Goal: Navigation & Orientation: Find specific page/section

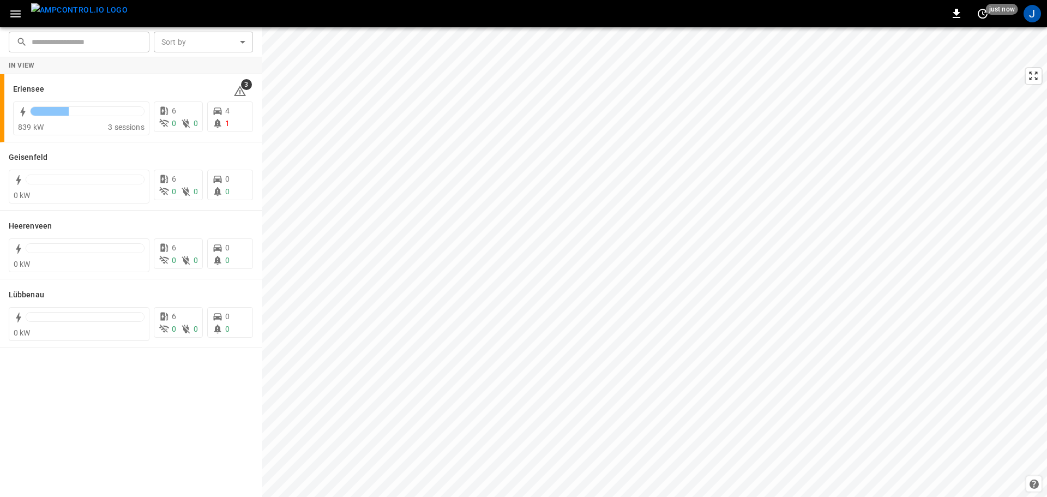
click at [16, 9] on icon "button" at bounding box center [16, 14] width 14 height 14
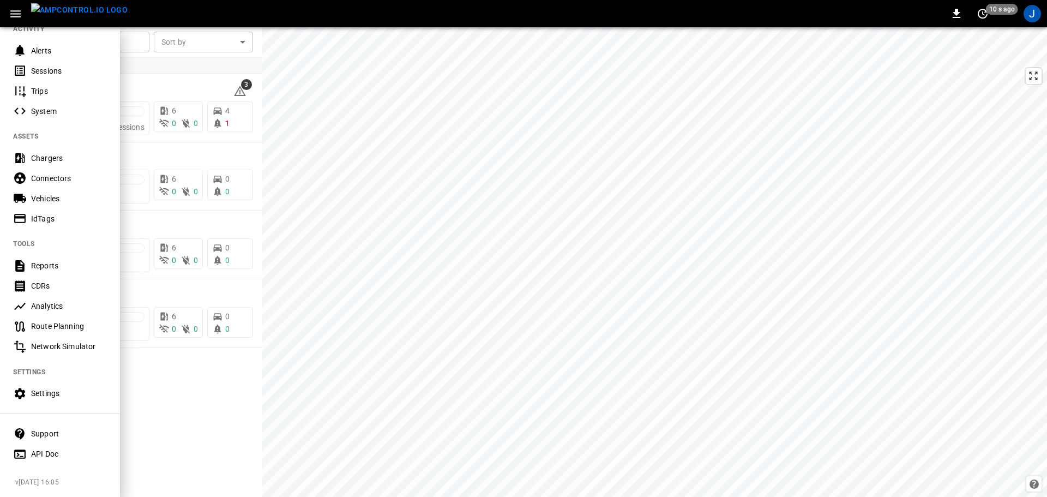
scroll to position [153, 0]
click at [49, 390] on div "Settings" at bounding box center [69, 393] width 76 height 11
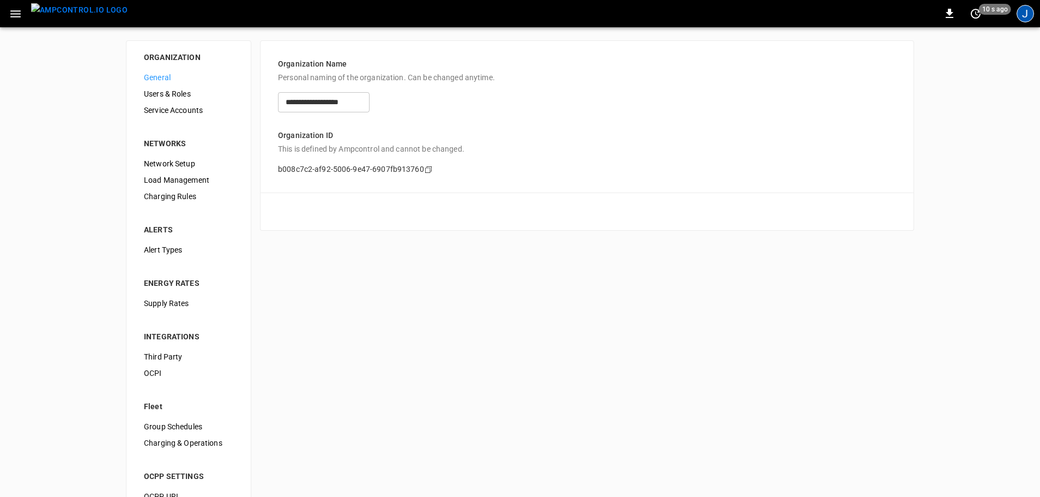
click at [1031, 10] on div "J" at bounding box center [1025, 13] width 17 height 17
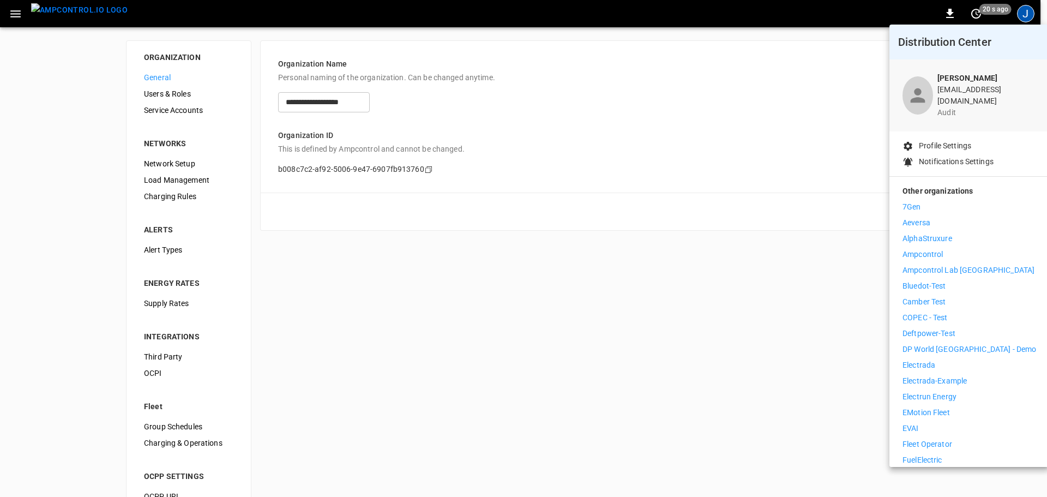
click at [91, 6] on div at bounding box center [523, 248] width 1047 height 497
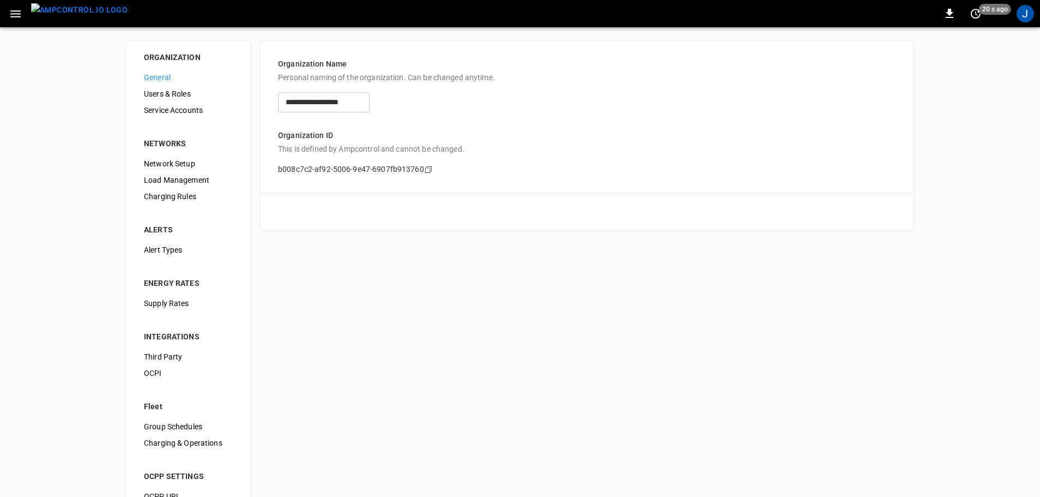
click at [64, 15] on div "Distribution Center Jonas Schlund jonas@ampcontrol.io audit Profile Settings No…" at bounding box center [520, 249] width 1040 height 494
click at [19, 16] on icon "button" at bounding box center [16, 14] width 14 height 14
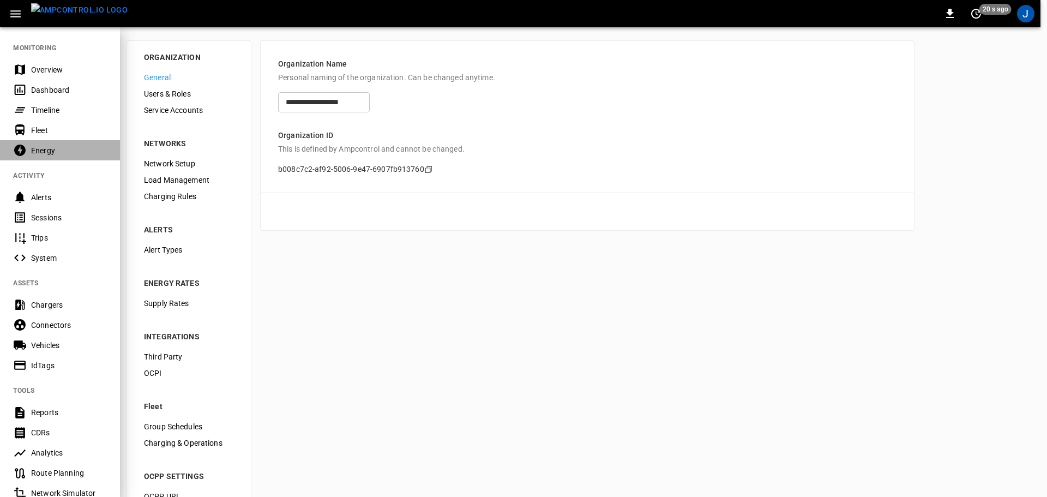
click at [55, 155] on div "Energy" at bounding box center [69, 150] width 76 height 11
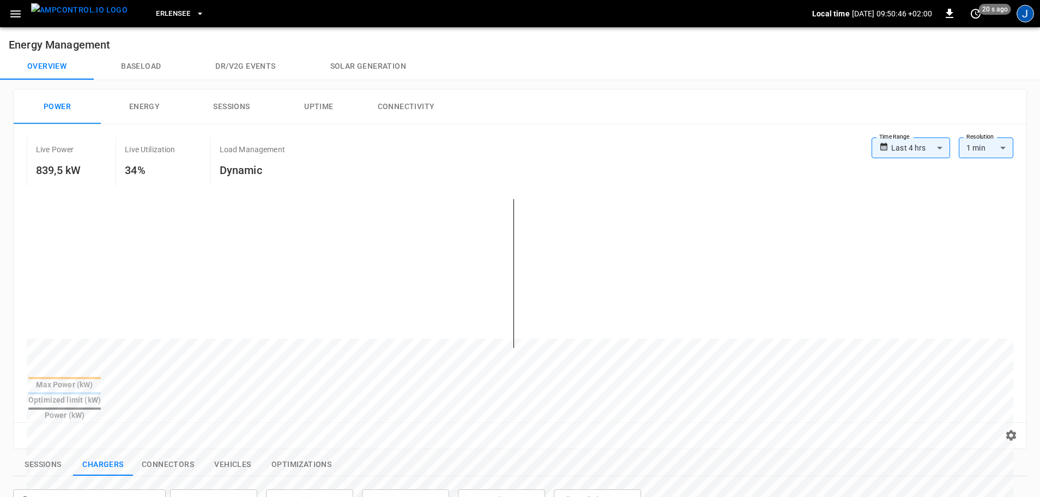
click at [1024, 17] on div "J" at bounding box center [1025, 13] width 17 height 17
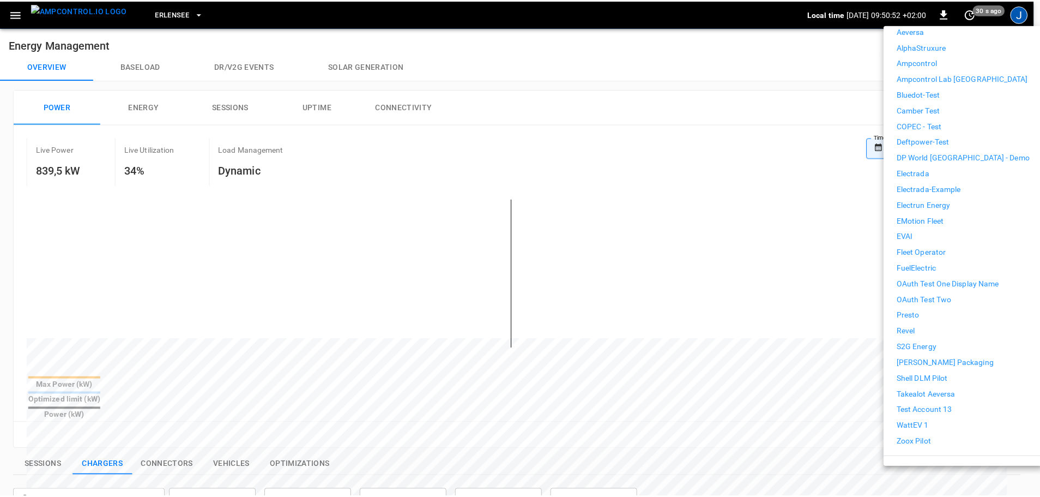
scroll to position [203, 0]
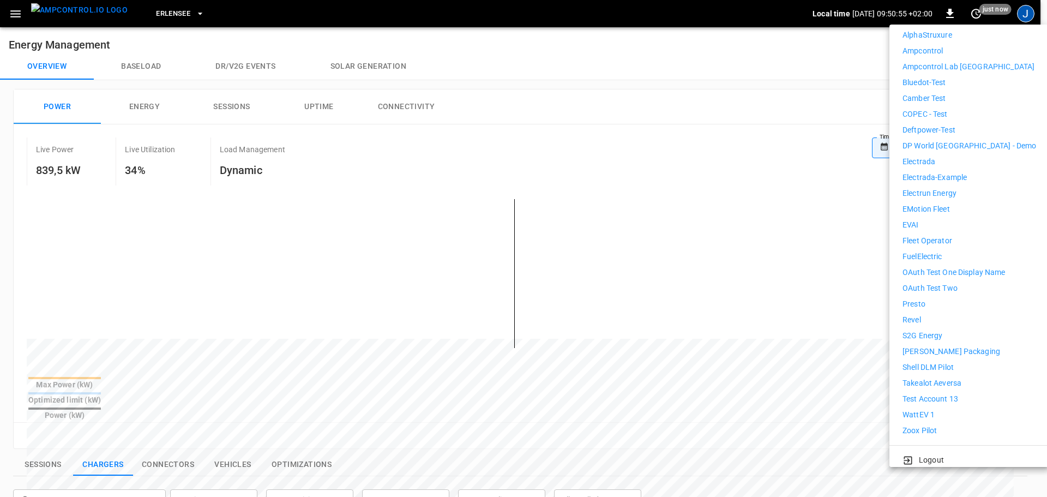
click at [944, 235] on p "Fleet Operator" at bounding box center [927, 240] width 50 height 11
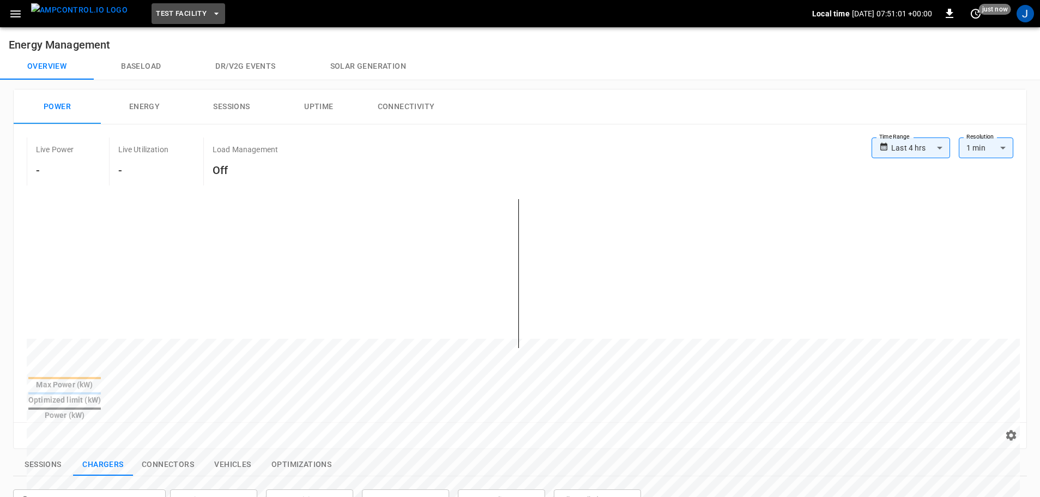
click at [163, 11] on span "Test Facility" at bounding box center [181, 14] width 51 height 13
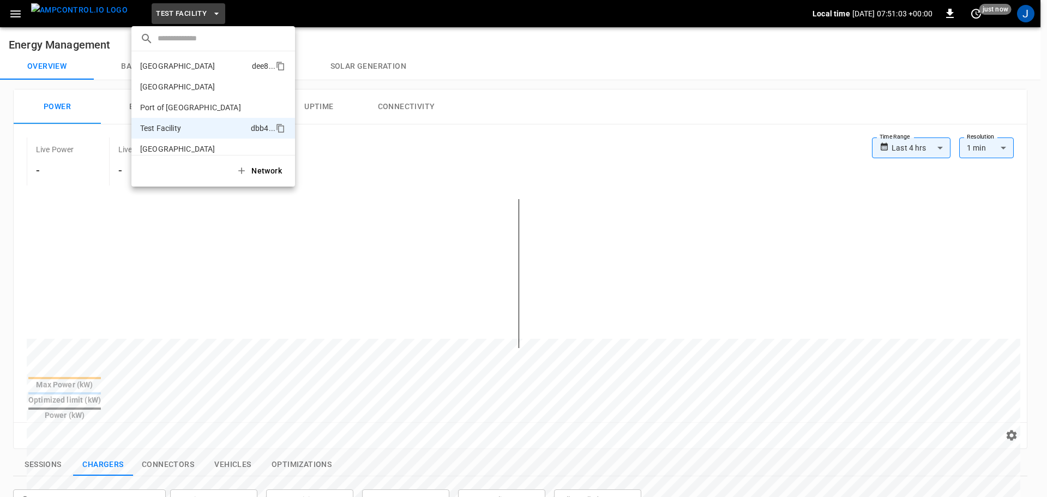
click at [185, 60] on li "Frankfurt Depot dee8 ..." at bounding box center [213, 66] width 164 height 21
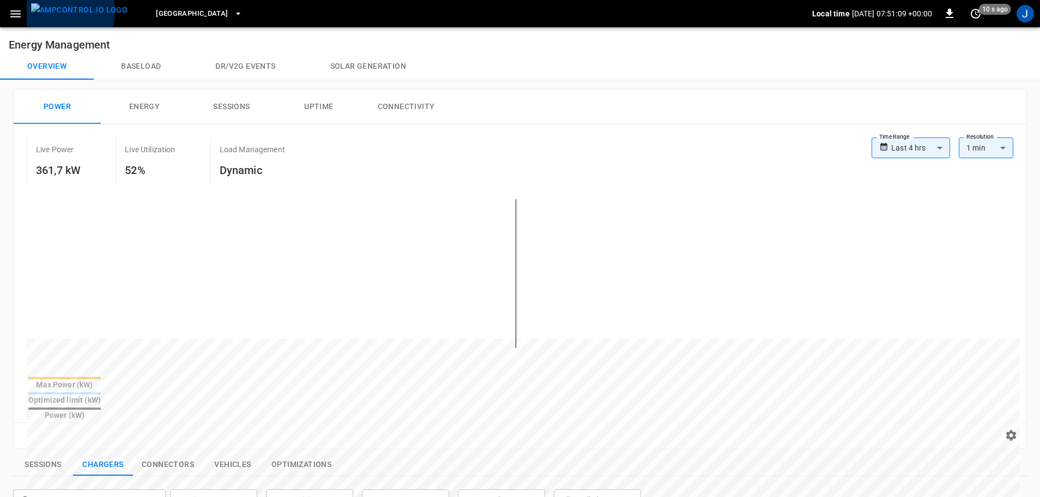
click at [61, 11] on img "menu" at bounding box center [79, 10] width 96 height 14
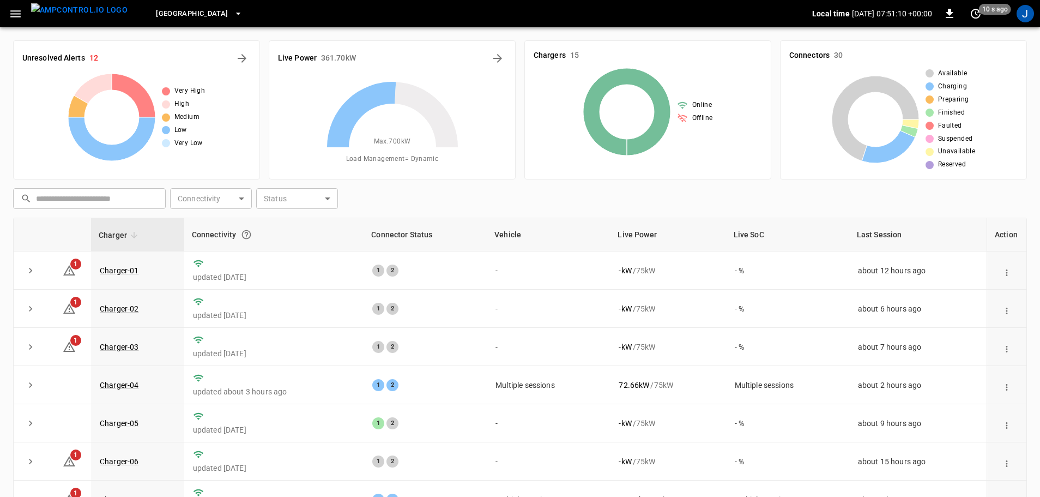
click at [16, 10] on icon "button" at bounding box center [15, 13] width 10 height 7
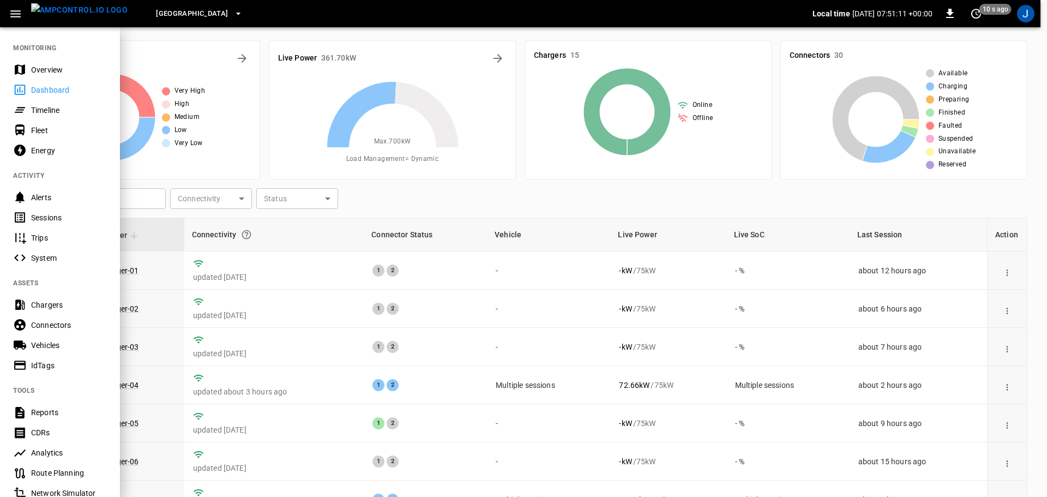
click at [42, 68] on div "Overview" at bounding box center [69, 69] width 76 height 11
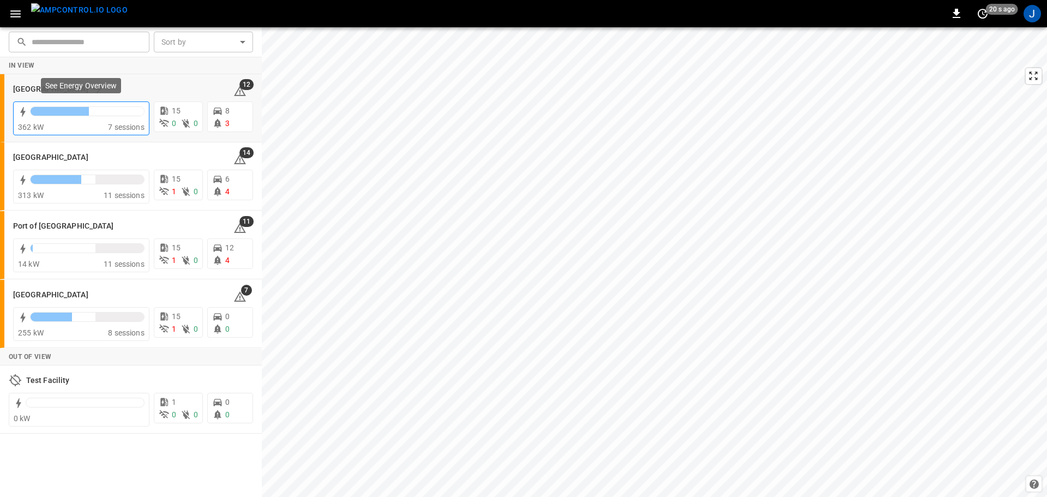
click at [88, 122] on div "362 kW" at bounding box center [63, 127] width 90 height 11
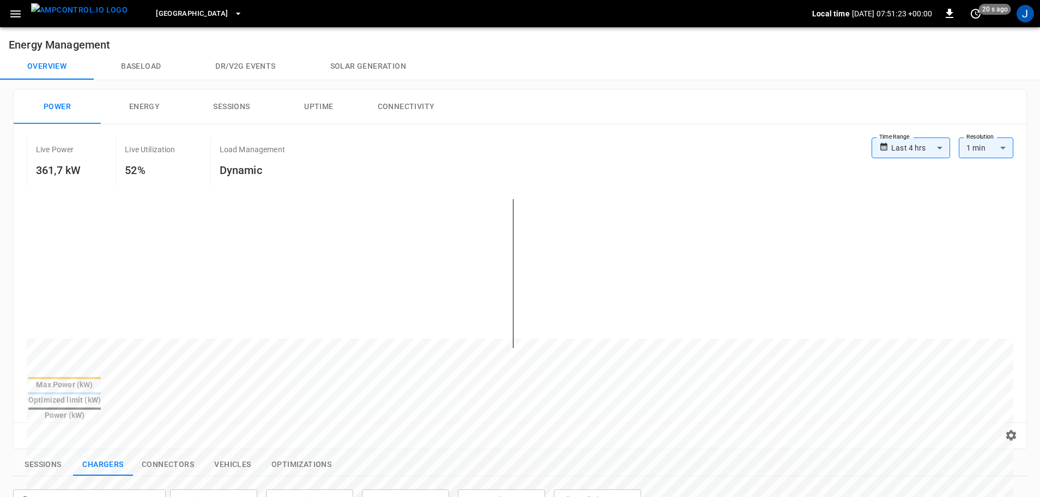
click at [11, 13] on icon "button" at bounding box center [15, 13] width 10 height 7
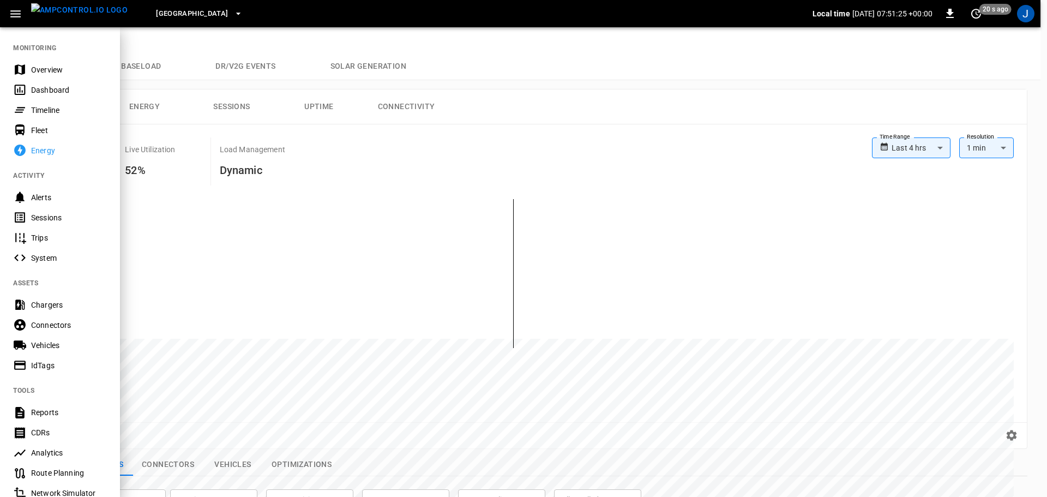
click at [46, 192] on div "Alerts" at bounding box center [69, 197] width 76 height 11
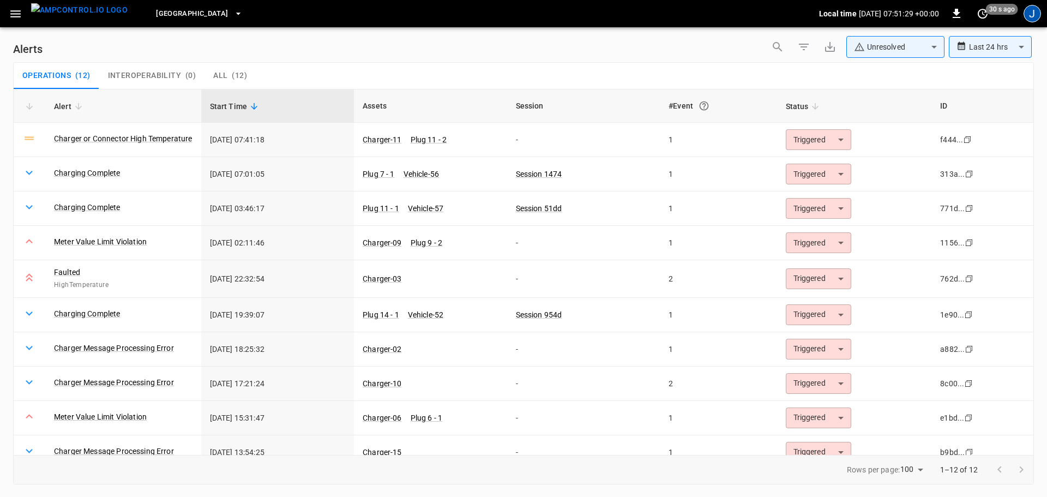
click at [1033, 14] on div "J" at bounding box center [1031, 13] width 17 height 17
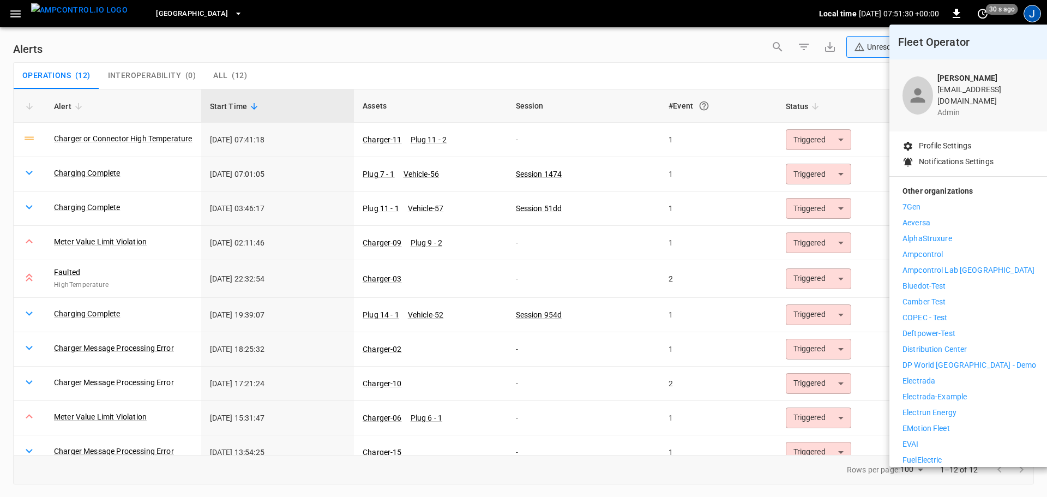
drag, startPoint x: 697, startPoint y: 22, endPoint x: 769, endPoint y: 2, distance: 75.4
click at [697, 22] on div at bounding box center [523, 248] width 1047 height 497
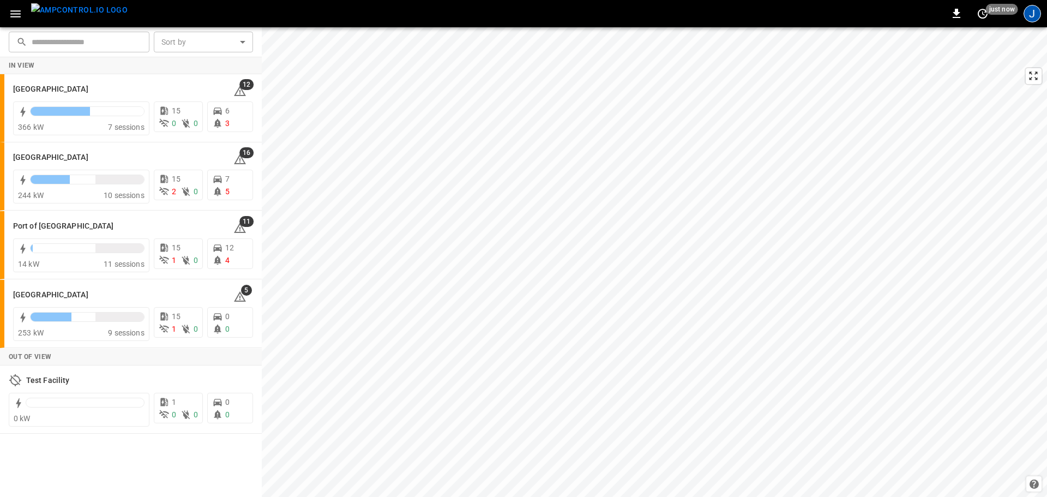
click at [1035, 15] on div "J" at bounding box center [1031, 13] width 17 height 17
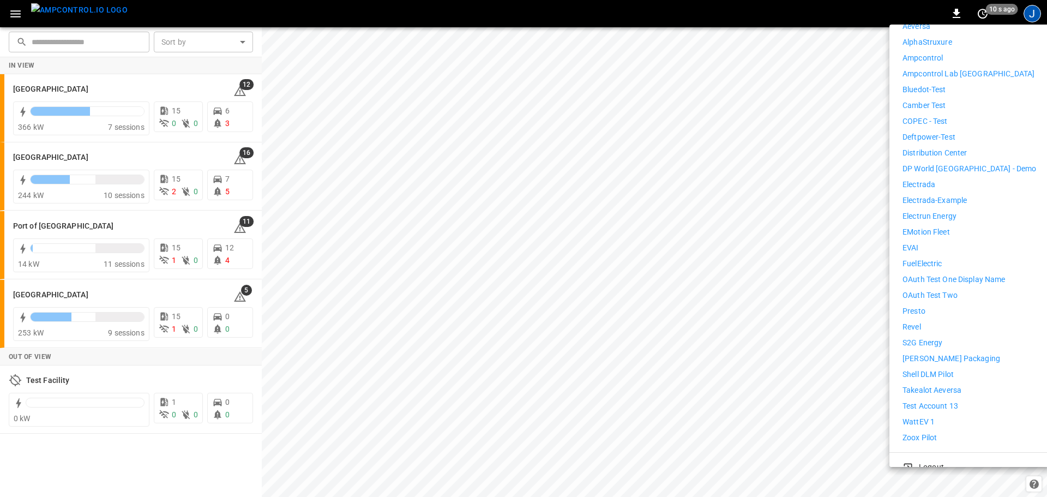
scroll to position [203, 0]
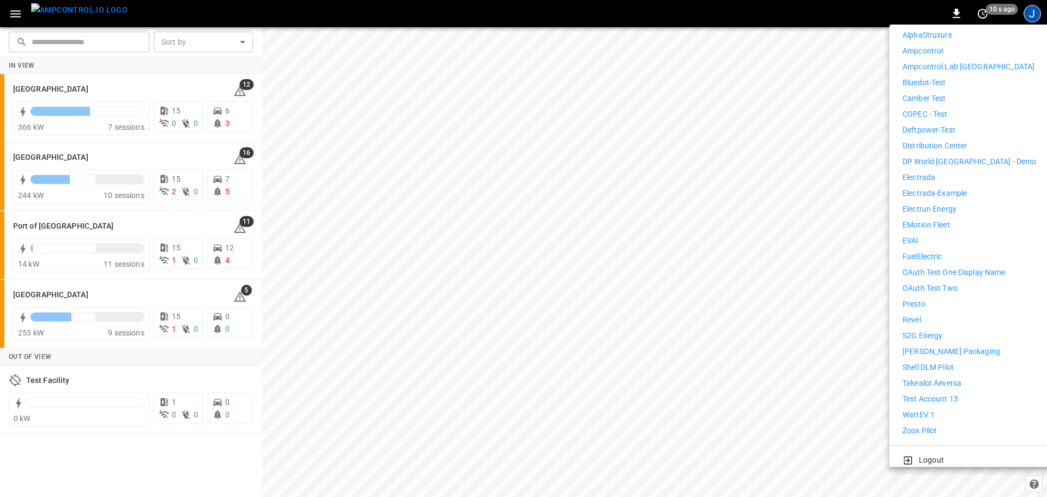
click at [922, 298] on p "Presto" at bounding box center [913, 303] width 23 height 11
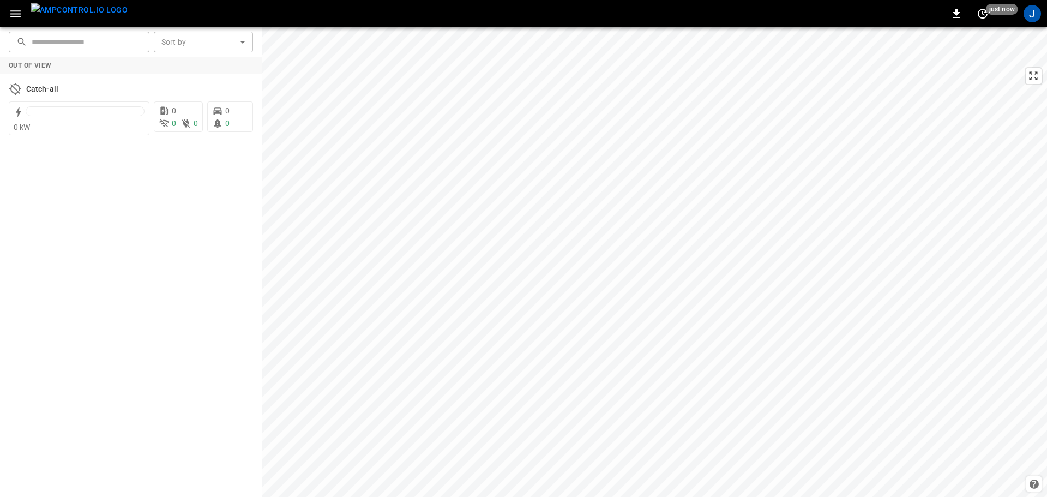
click at [89, 17] on img "menu" at bounding box center [79, 10] width 96 height 14
